Goal: Task Accomplishment & Management: Manage account settings

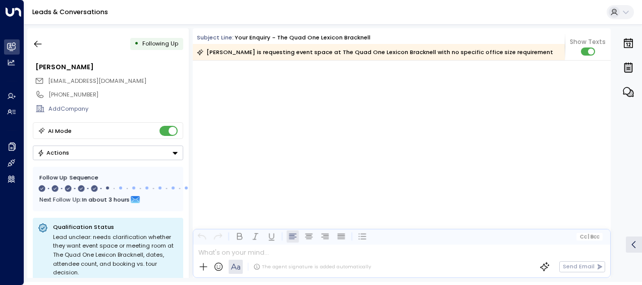
scroll to position [1791, 0]
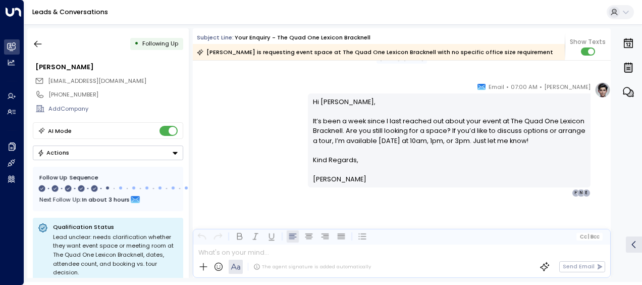
click at [92, 10] on link "Leads & Conversations" at bounding box center [70, 12] width 76 height 9
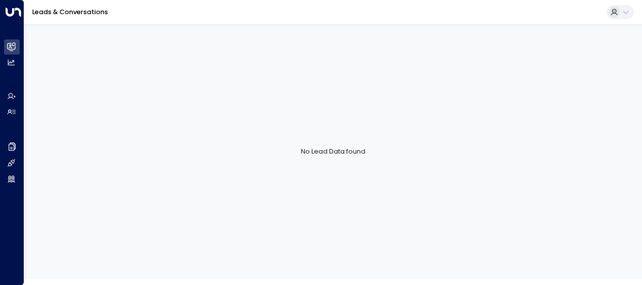
click at [92, 10] on link "Leads & Conversations" at bounding box center [70, 12] width 76 height 9
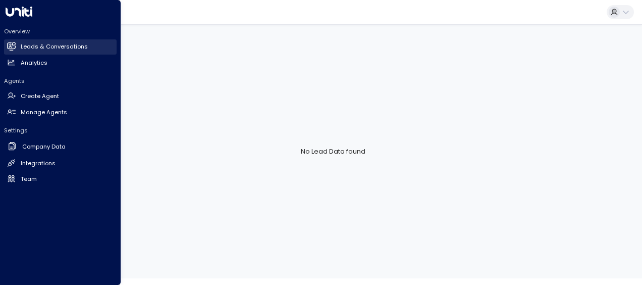
click at [6, 44] on link "Leads & Conversations Leads & Conversations" at bounding box center [60, 46] width 113 height 15
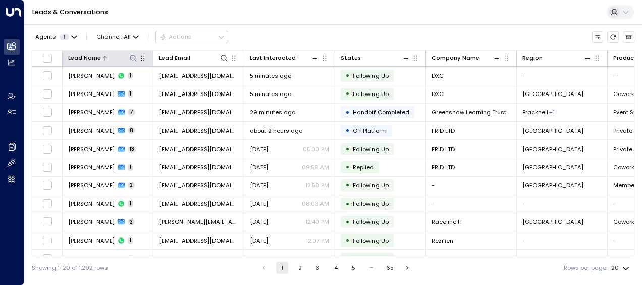
click at [131, 56] on icon at bounding box center [133, 58] width 8 height 8
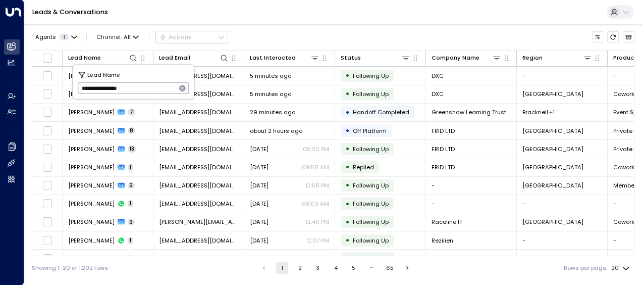
type input "**********"
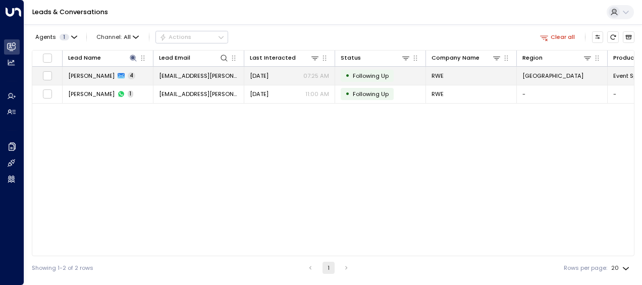
click at [293, 72] on div "[DATE] 07:25 AM" at bounding box center [289, 76] width 79 height 8
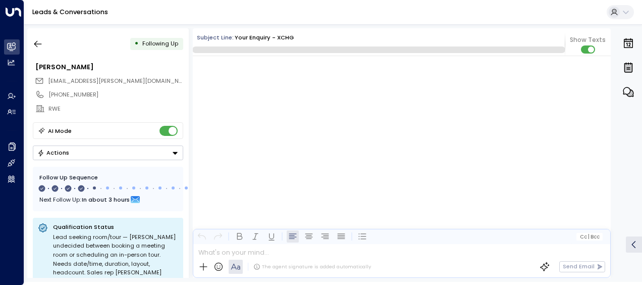
scroll to position [1192, 0]
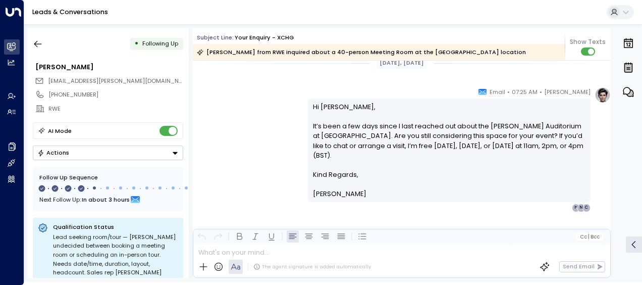
click at [601, 184] on div "[PERSON_NAME] • 07:25 AM • Email Hi [PERSON_NAME], It’s been a few days since I…" at bounding box center [459, 149] width 303 height 125
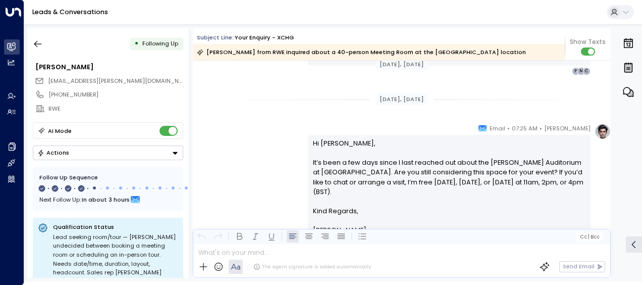
scroll to position [869, 0]
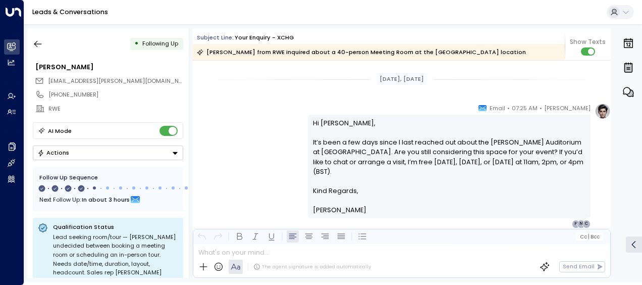
click at [601, 184] on div "[PERSON_NAME] • 07:25 AM • Email Hi [PERSON_NAME], It’s been a few days since I…" at bounding box center [459, 165] width 303 height 125
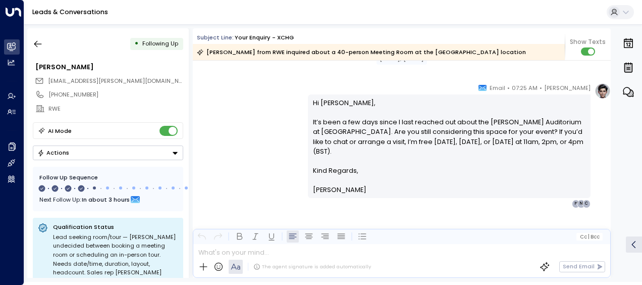
scroll to position [890, 0]
click at [48, 11] on link "Leads & Conversations" at bounding box center [70, 12] width 76 height 9
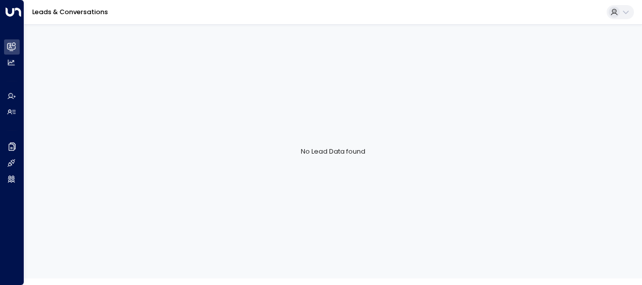
click at [48, 11] on link "Leads & Conversations" at bounding box center [70, 12] width 76 height 9
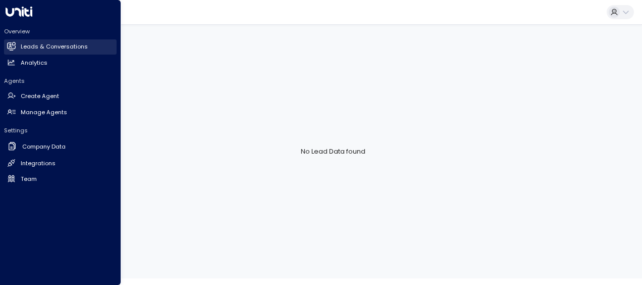
click at [18, 45] on link "Leads & Conversations Leads & Conversations" at bounding box center [60, 46] width 113 height 15
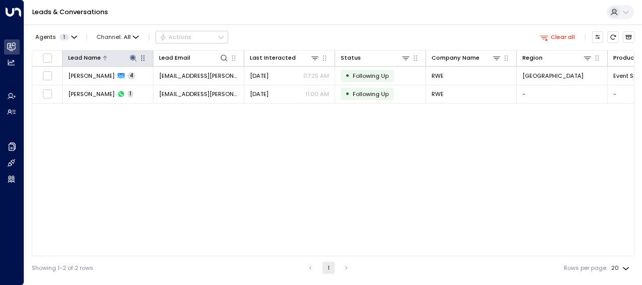
click at [132, 59] on icon at bounding box center [133, 58] width 8 height 8
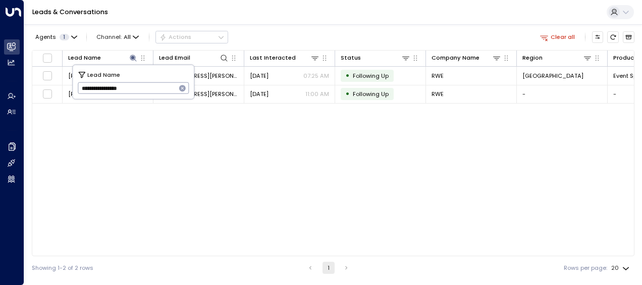
click at [184, 88] on icon "button" at bounding box center [182, 88] width 7 height 7
click at [172, 87] on input "text" at bounding box center [134, 88] width 112 height 17
type input "**********"
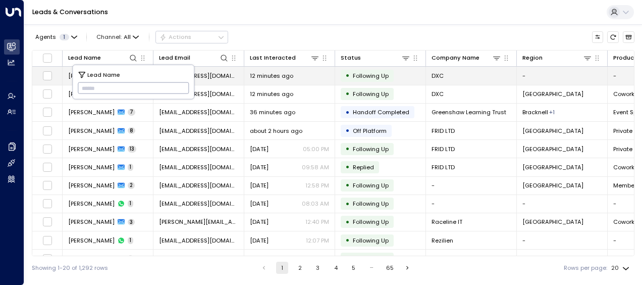
type input "**********"
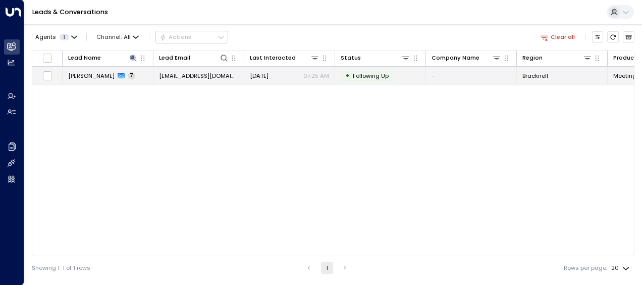
click at [303, 78] on div "[DATE] 07:25 AM" at bounding box center [289, 76] width 79 height 8
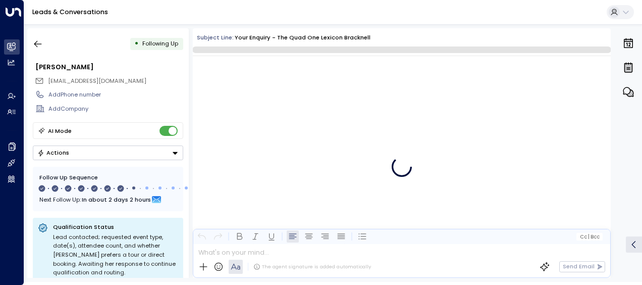
scroll to position [2759, 0]
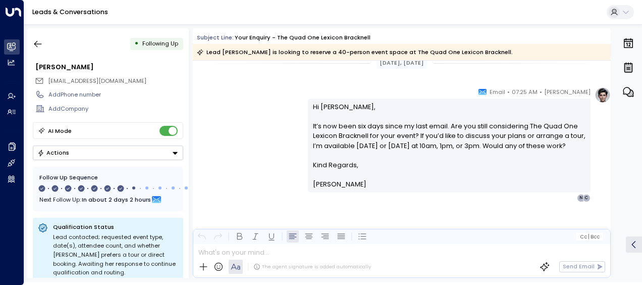
click at [568, 179] on p at bounding box center [449, 175] width 273 height 10
